Goal: Communication & Community: Answer question/provide support

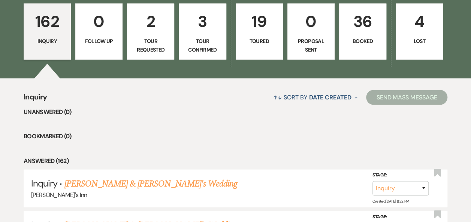
scroll to position [462, 0]
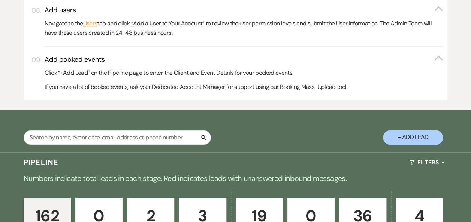
click at [363, 206] on p "36" at bounding box center [362, 216] width 37 height 25
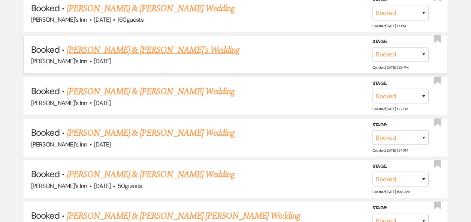
scroll to position [810, 0]
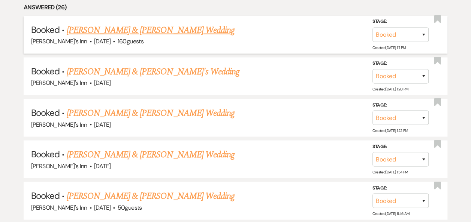
click at [133, 31] on link "[PERSON_NAME] & [PERSON_NAME] Wedding" at bounding box center [150, 30] width 168 height 13
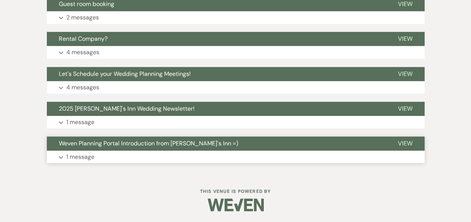
scroll to position [217, 0]
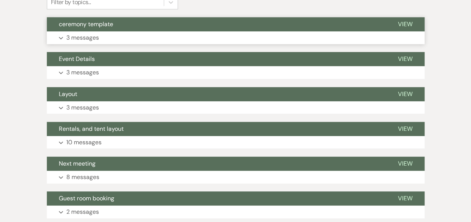
click at [92, 37] on p "3 messages" at bounding box center [82, 38] width 33 height 10
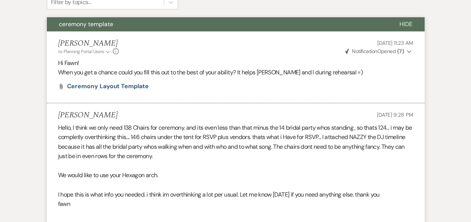
scroll to position [412, 0]
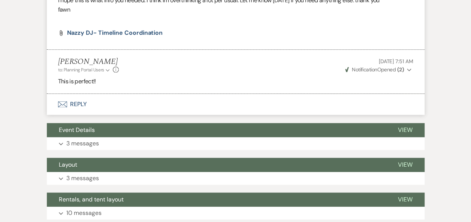
click at [141, 34] on span "Nazzy DJ- timeline coordination" at bounding box center [115, 33] width 96 height 8
